Goal: Transaction & Acquisition: Purchase product/service

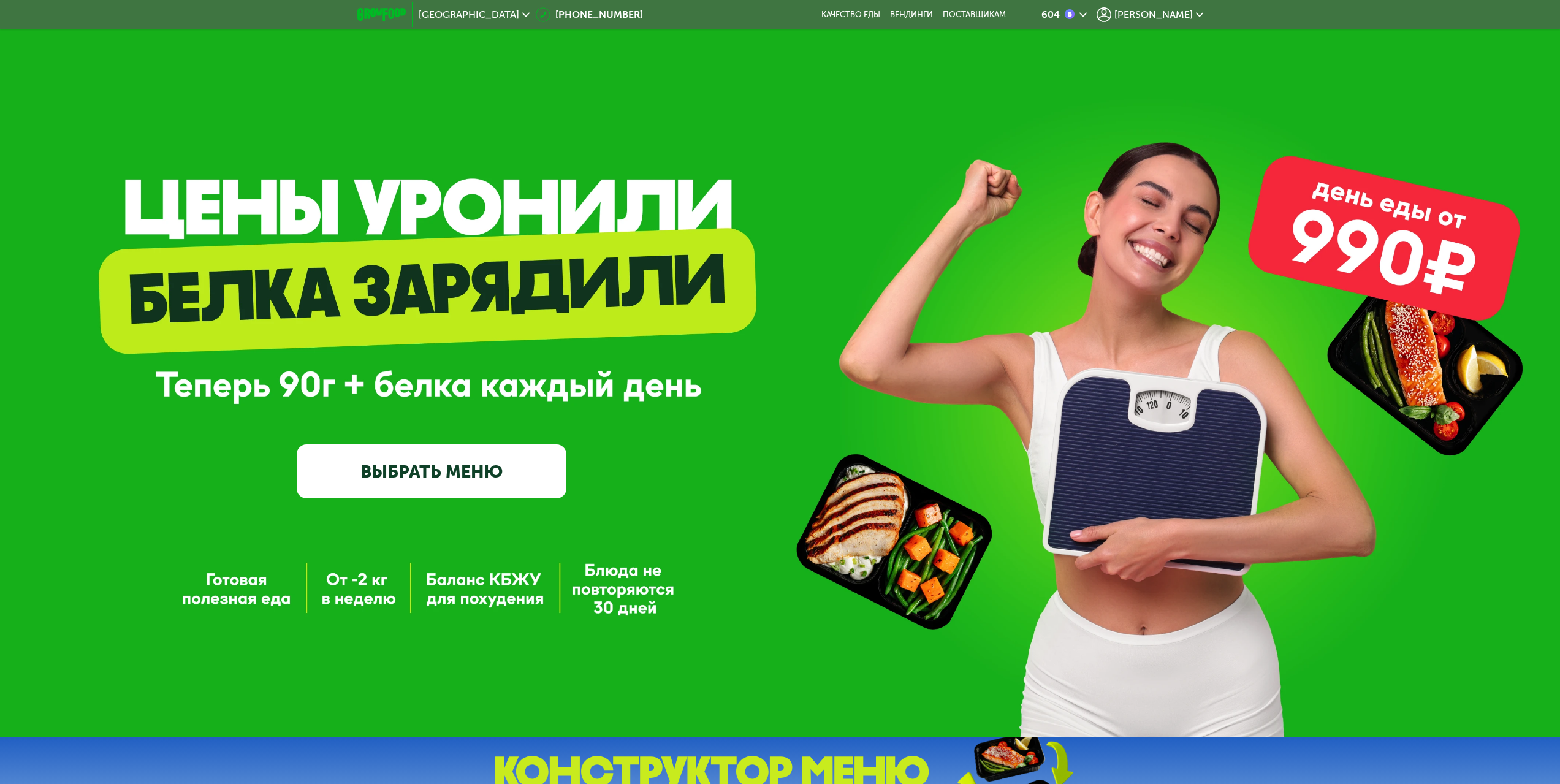
click at [385, 483] on link "ВЫБРАТЬ МЕНЮ" at bounding box center [431, 471] width 270 height 54
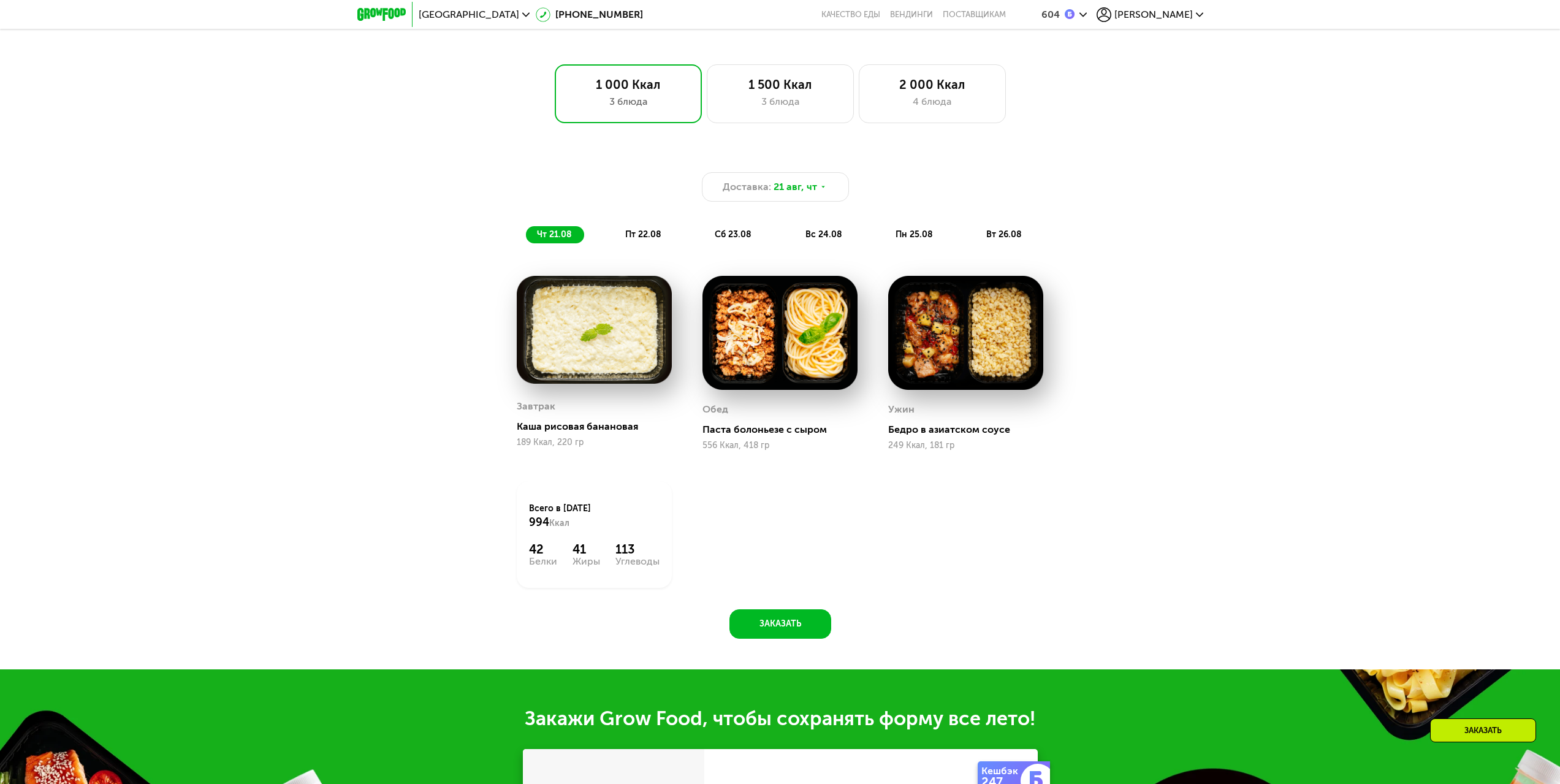
scroll to position [1076, 0]
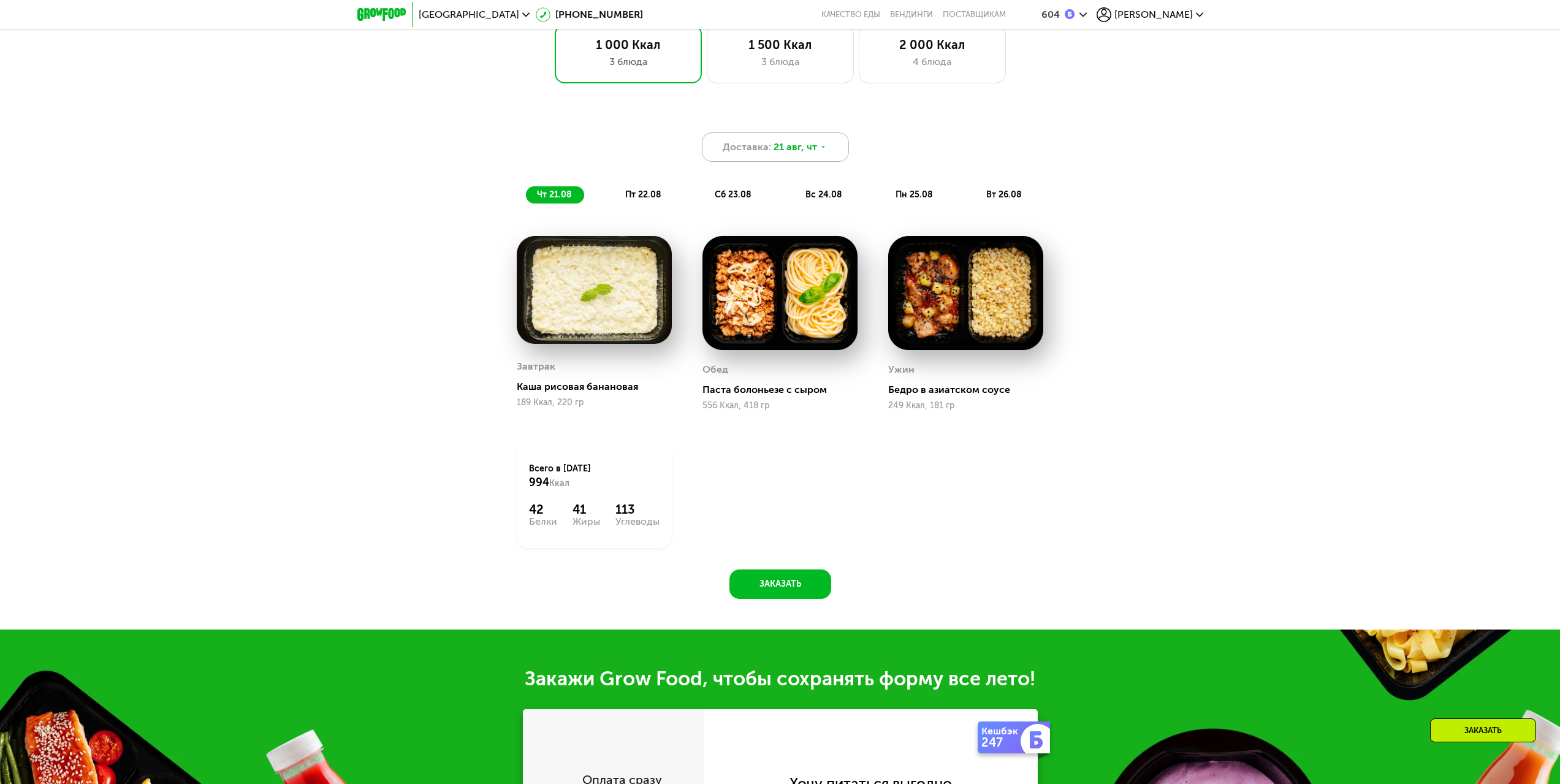
click at [805, 162] on div "Доставка: [DATE]" at bounding box center [775, 146] width 147 height 29
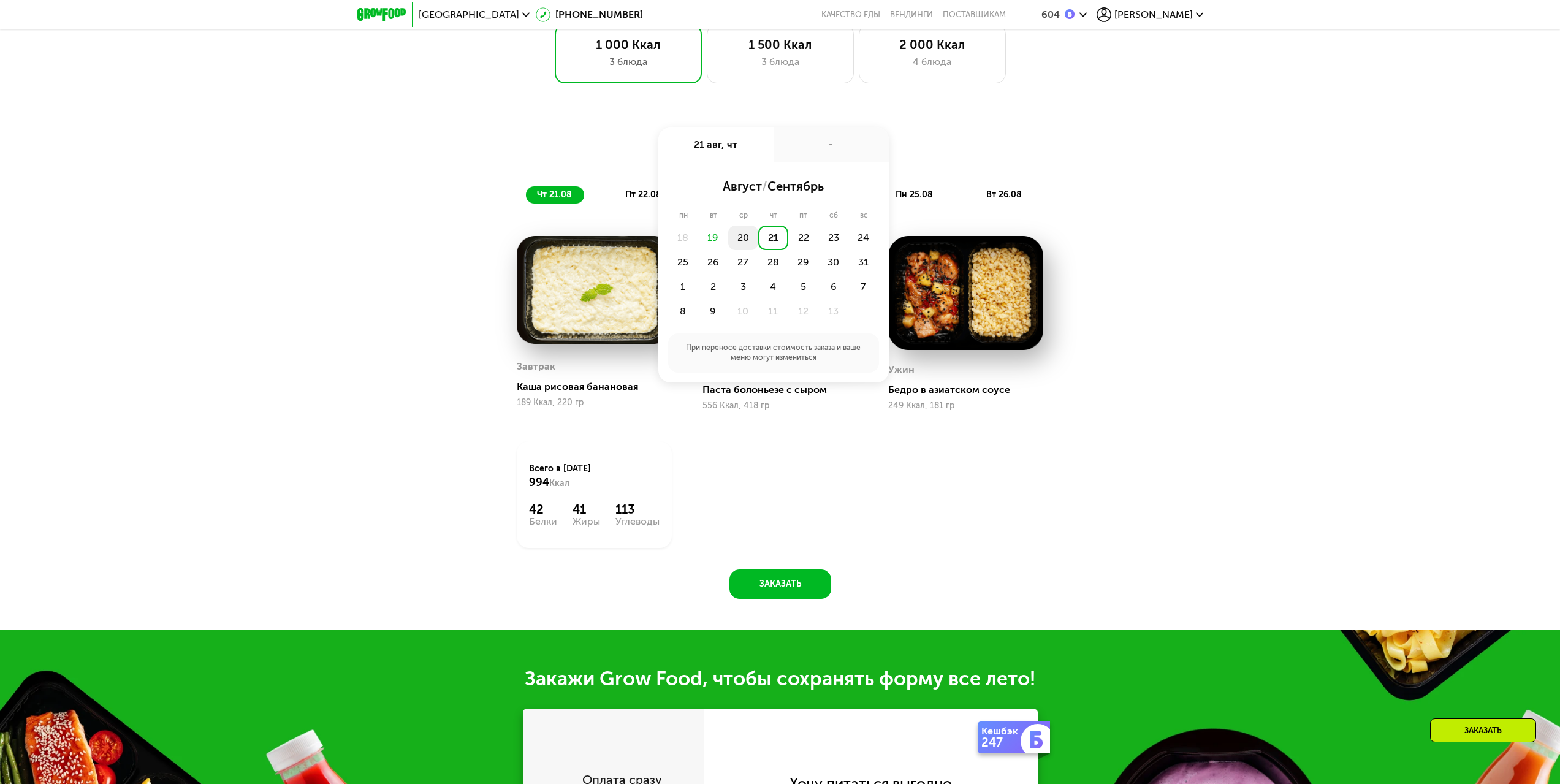
click at [758, 238] on div "20" at bounding box center [773, 237] width 30 height 24
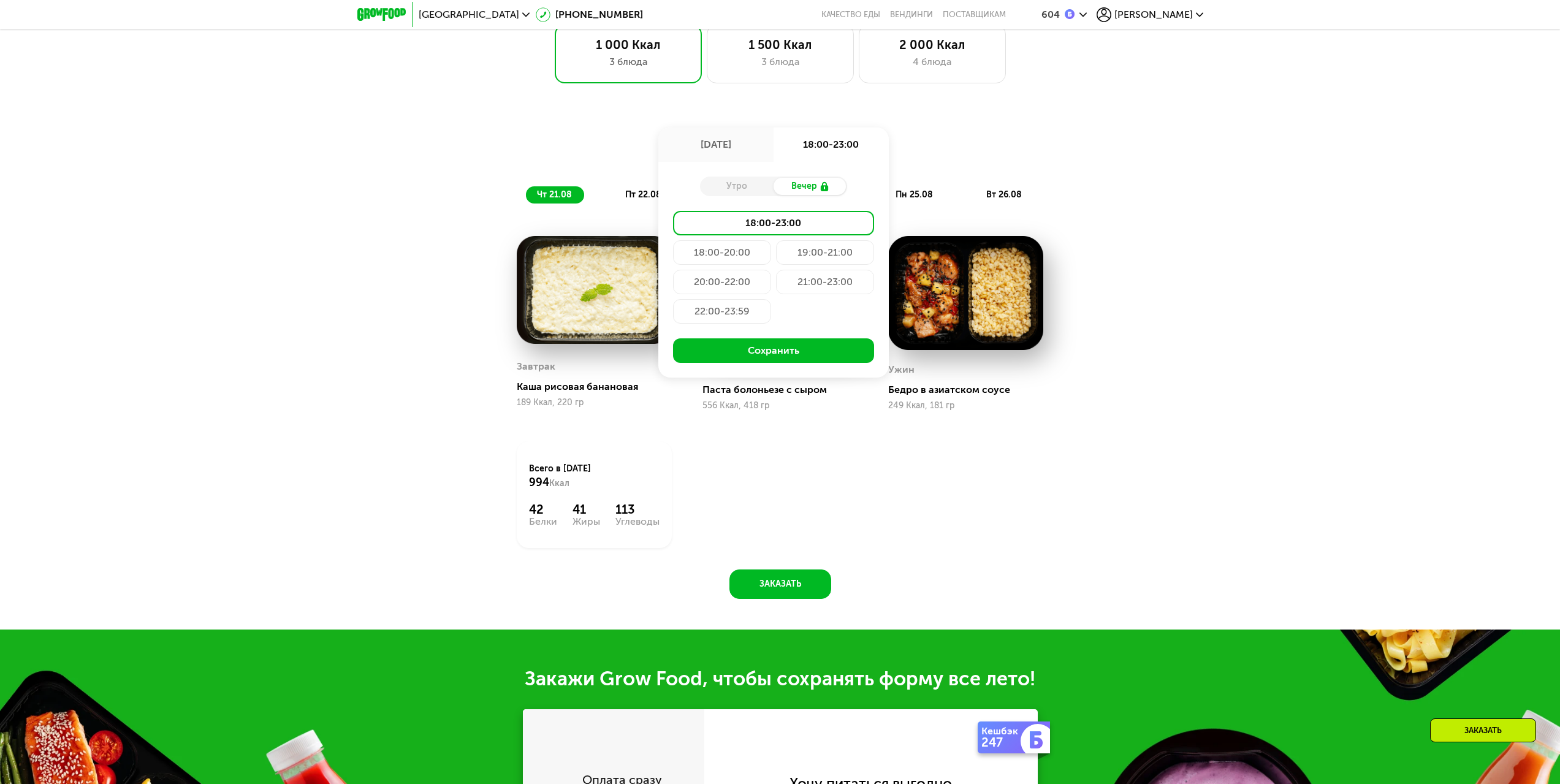
click at [1128, 141] on div "Доставка: [DATE] авг, ср 18:00-23:00 Утро Вечер 18:00-23:00 18:00-20:00 19:00-2…" at bounding box center [780, 146] width 726 height 29
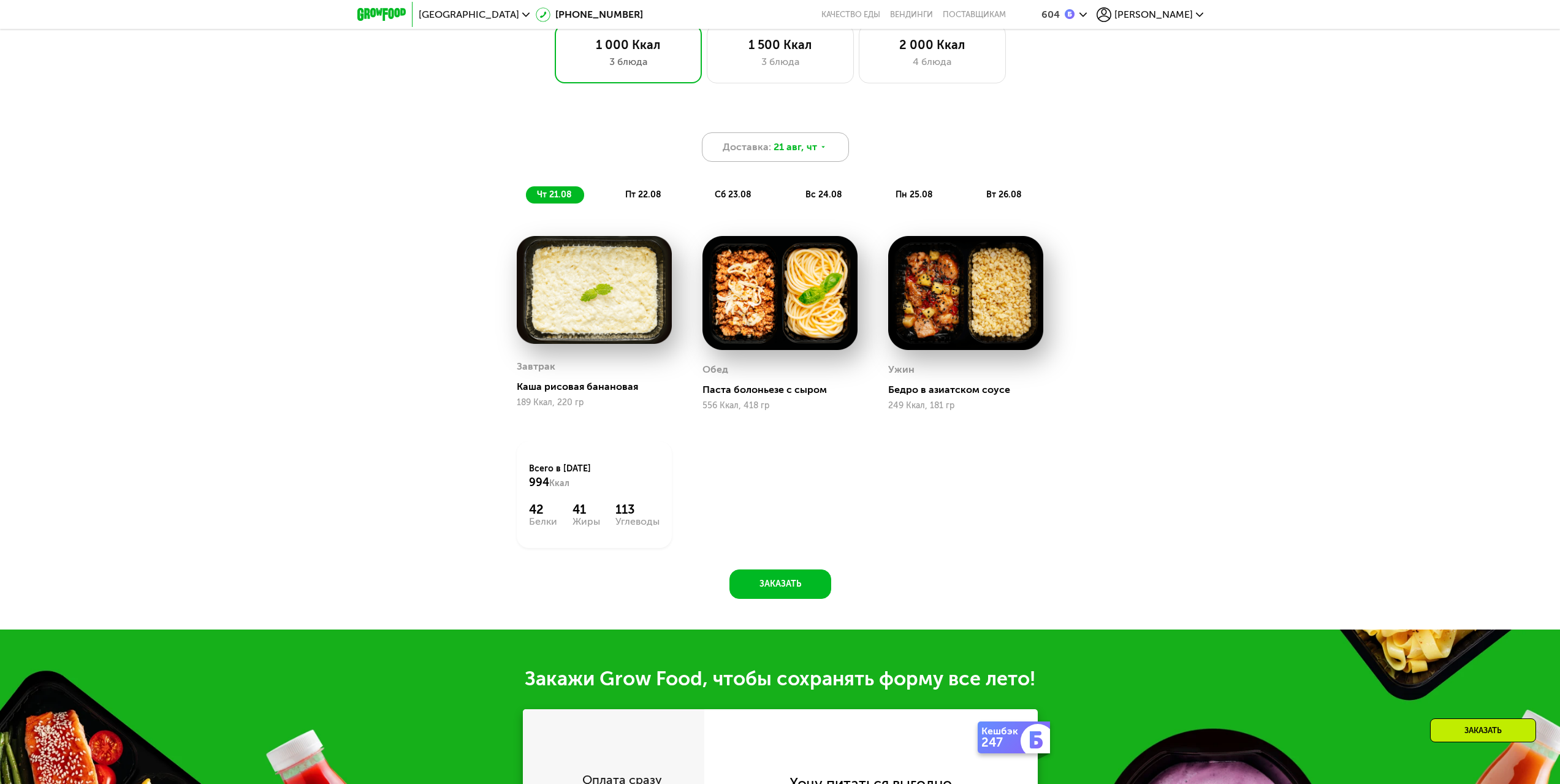
click at [805, 162] on div "Доставка: [DATE]" at bounding box center [775, 146] width 147 height 29
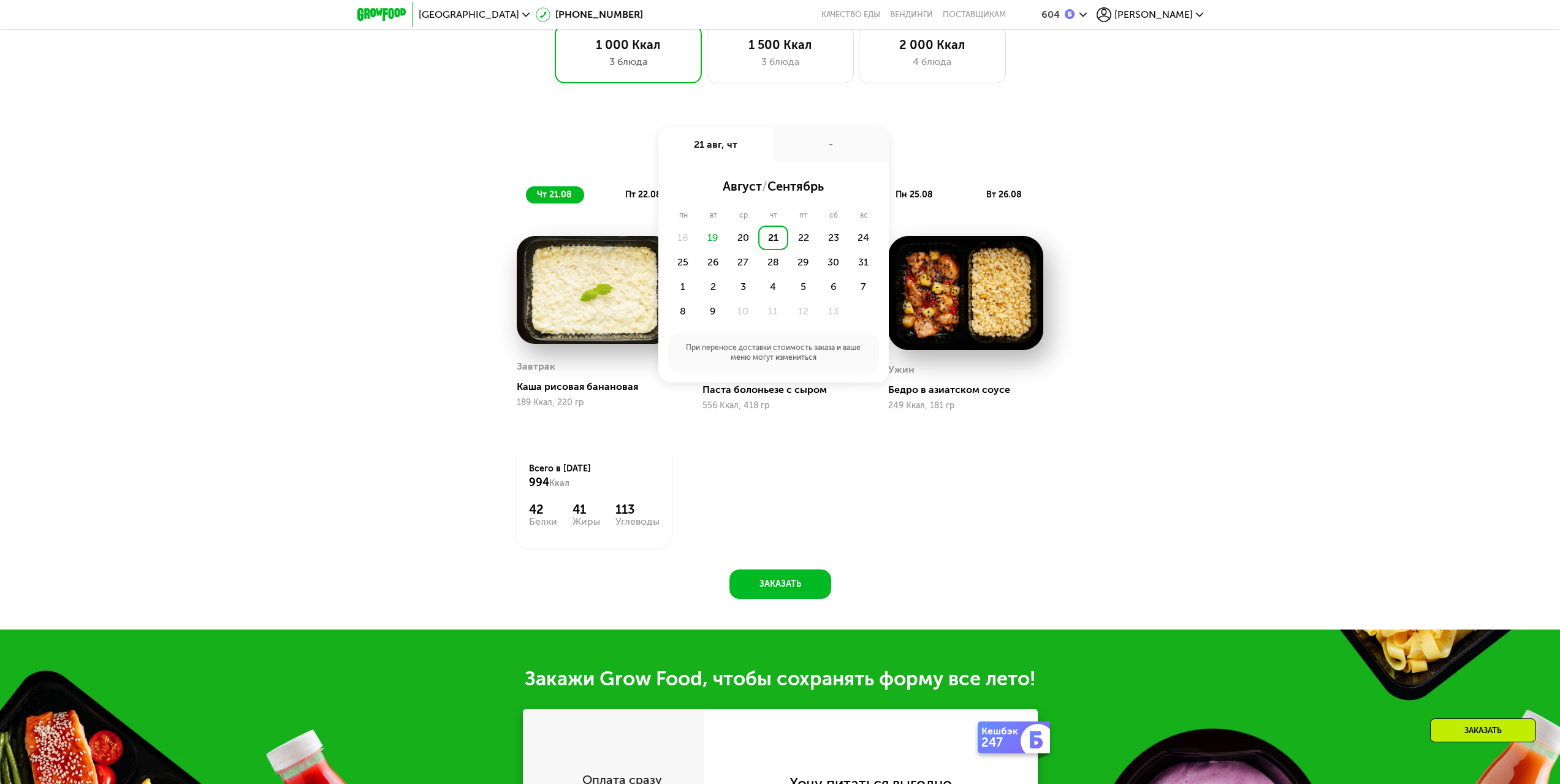
click at [765, 242] on div "21" at bounding box center [773, 237] width 30 height 24
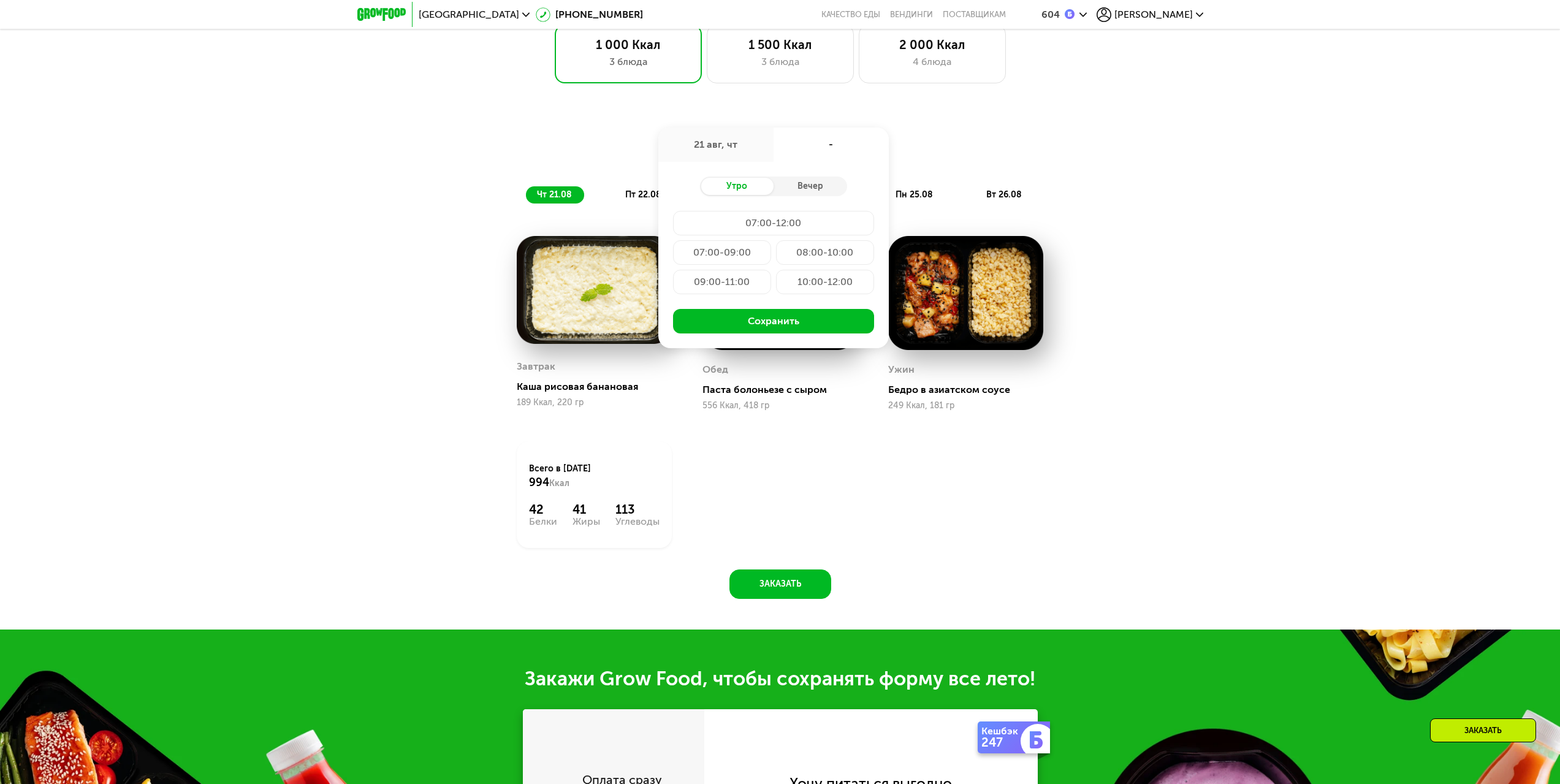
click at [776, 254] on div "07:00-09:00" at bounding box center [824, 252] width 98 height 24
click at [737, 326] on button "Сохранить" at bounding box center [773, 321] width 201 height 24
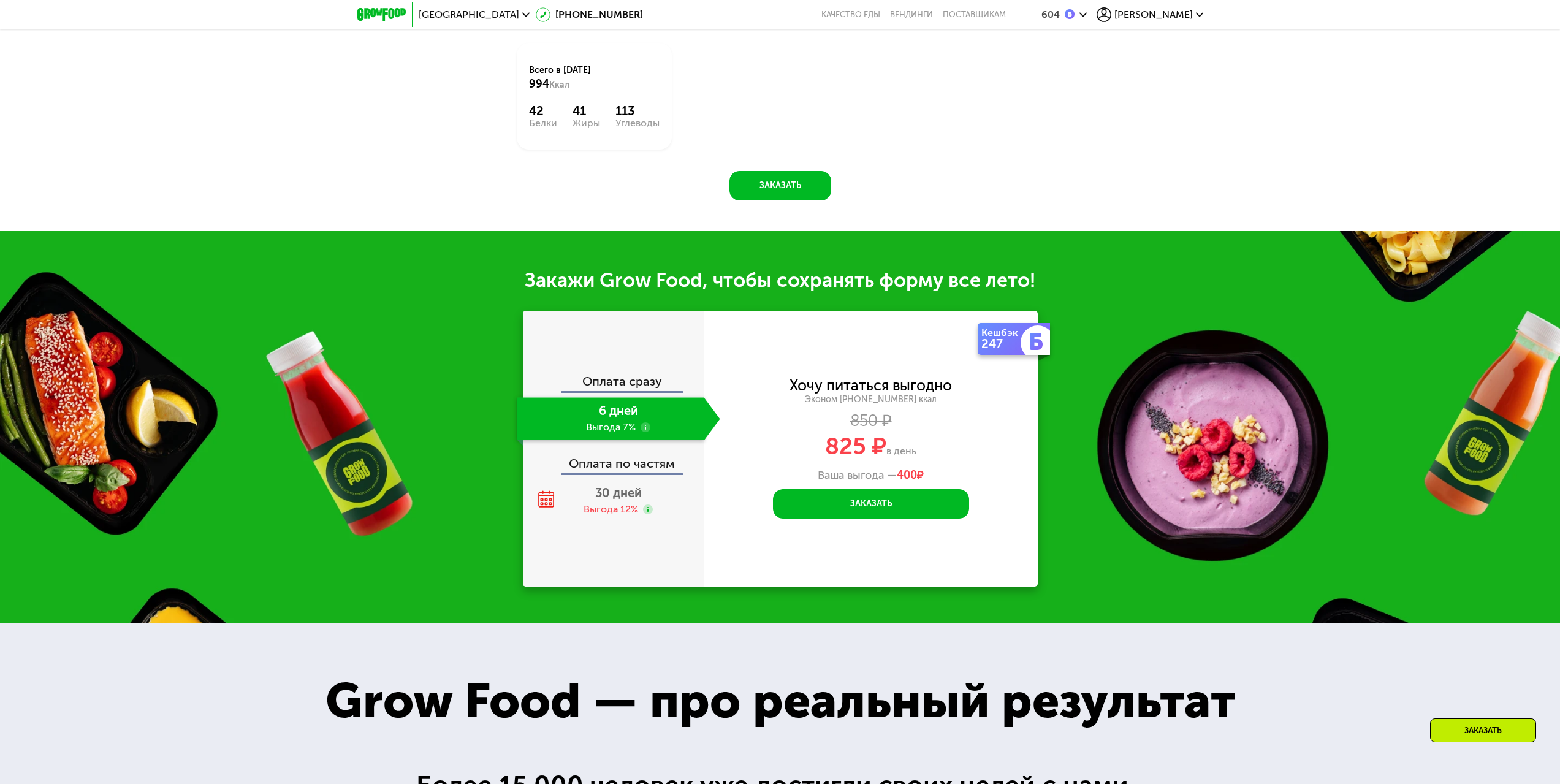
scroll to position [1566, 0]
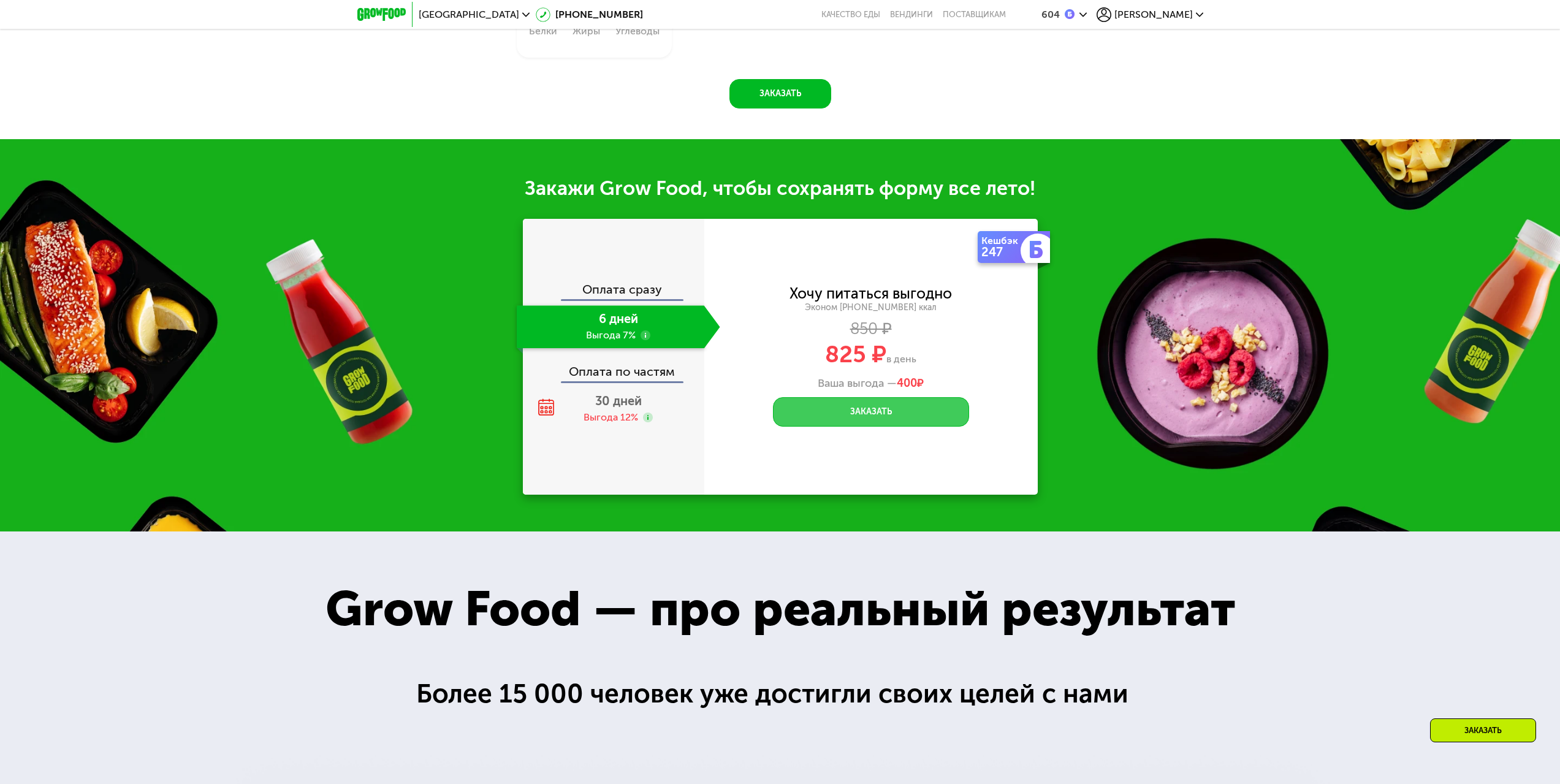
click at [810, 415] on button "Заказать" at bounding box center [871, 411] width 196 height 29
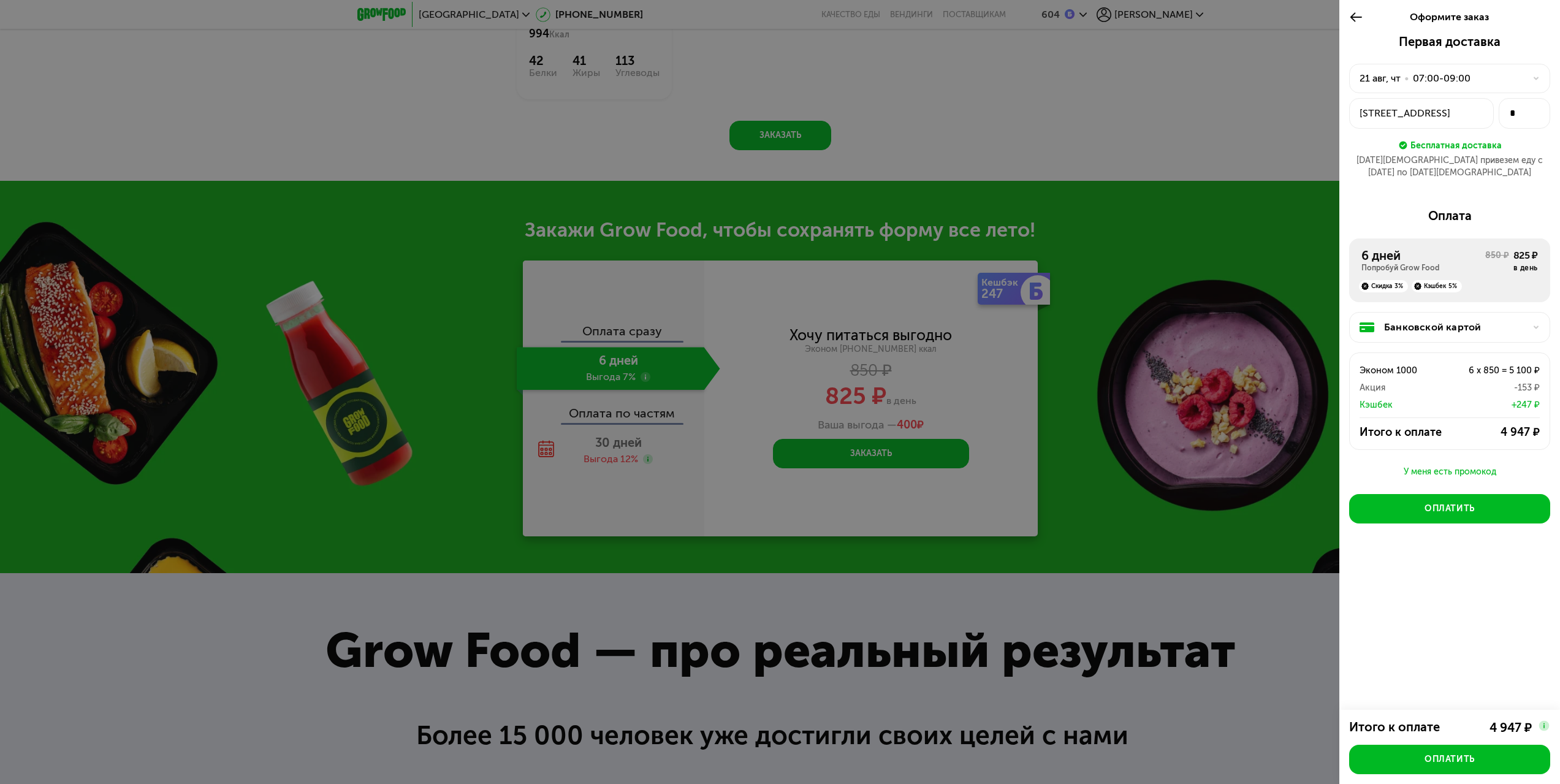
scroll to position [1505, 0]
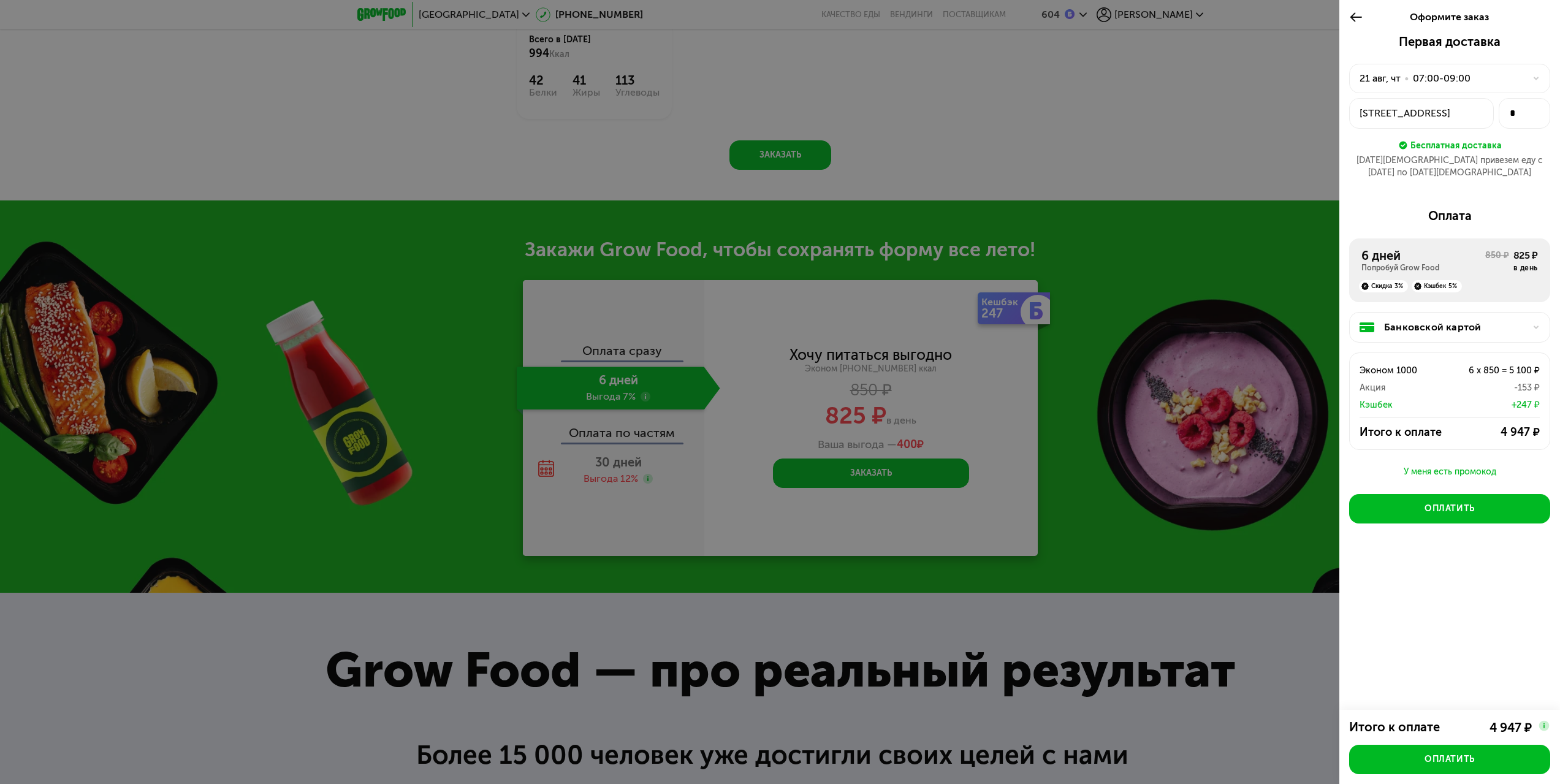
click at [1177, 378] on div at bounding box center [780, 392] width 1560 height 784
click at [1075, 153] on div at bounding box center [780, 392] width 1560 height 784
click at [1350, 17] on icon at bounding box center [1356, 18] width 14 height 15
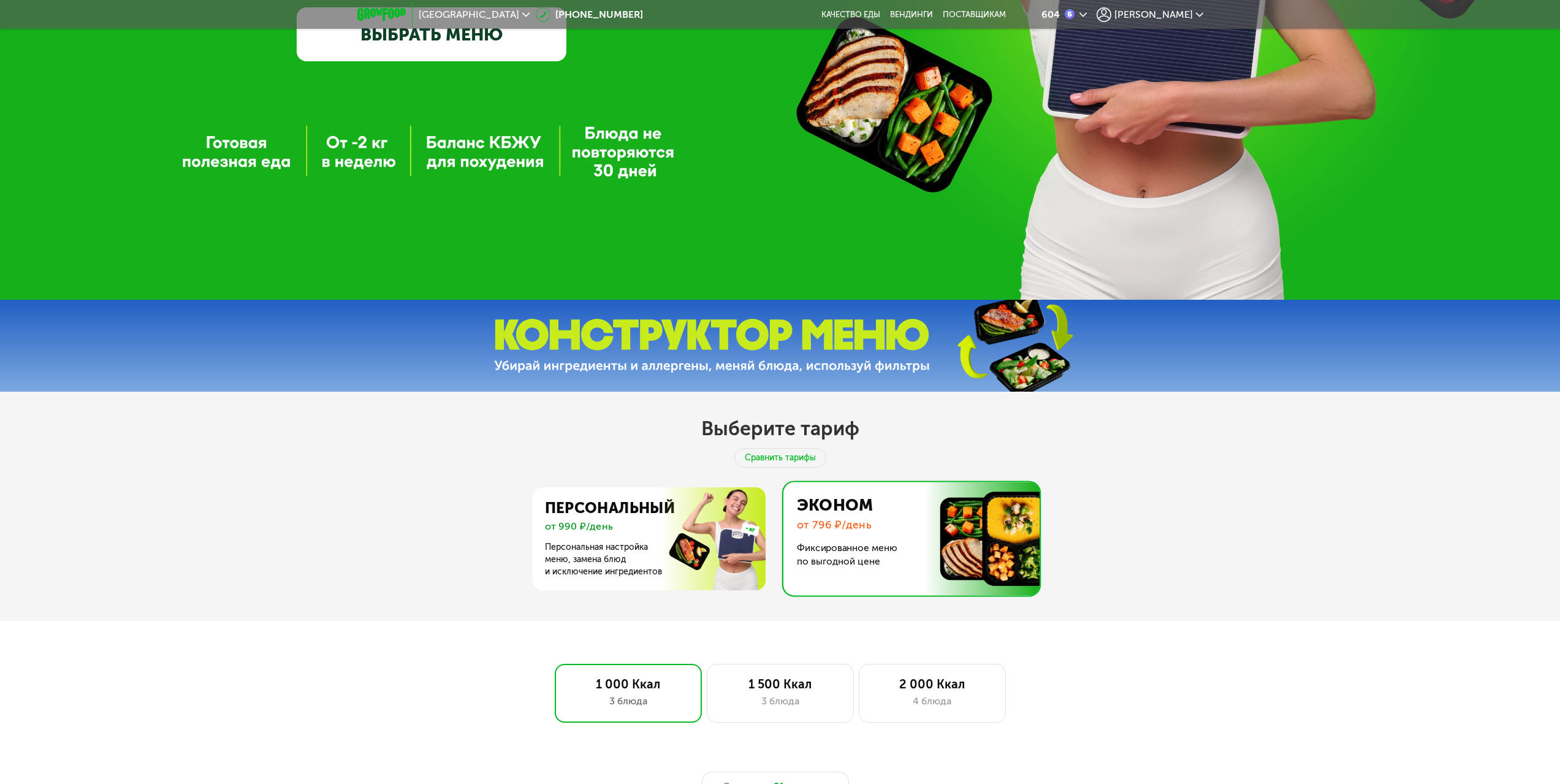
scroll to position [402, 0]
